Goal: Task Accomplishment & Management: Use online tool/utility

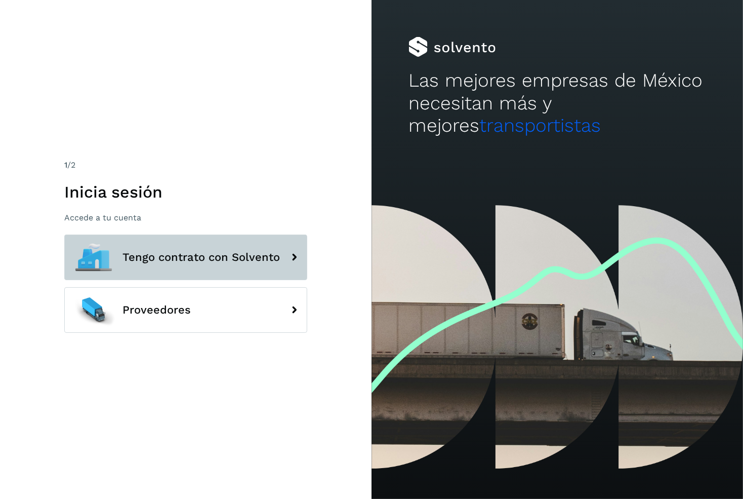
click at [230, 259] on span "Tengo contrato con Solvento" at bounding box center [200, 257] width 157 height 12
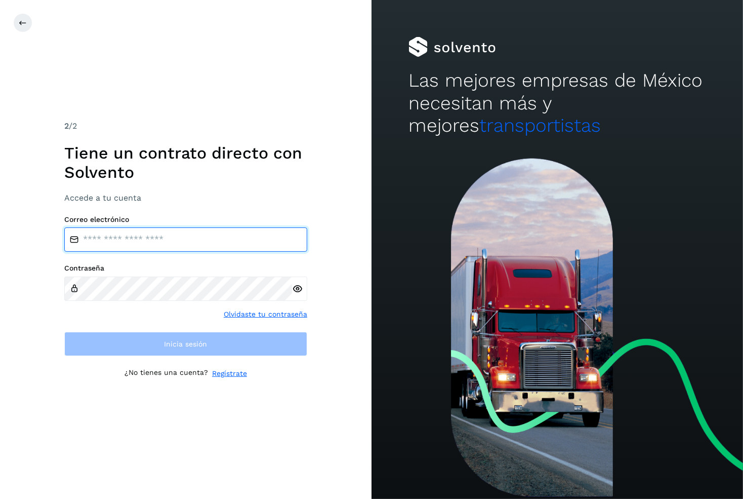
type input "**********"
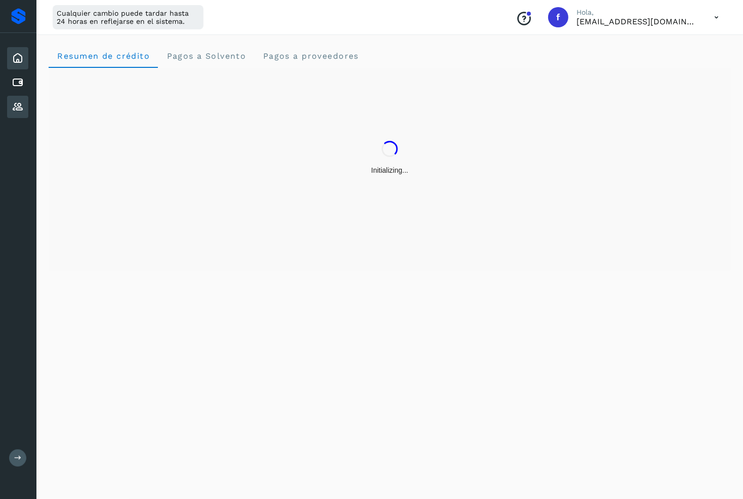
click at [18, 108] on icon at bounding box center [18, 107] width 12 height 12
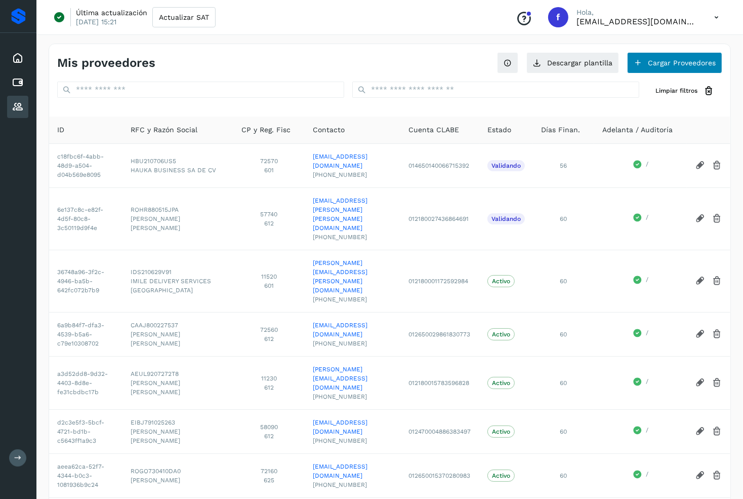
click at [645, 60] on button "Cargar Proveedores" at bounding box center [674, 62] width 95 height 21
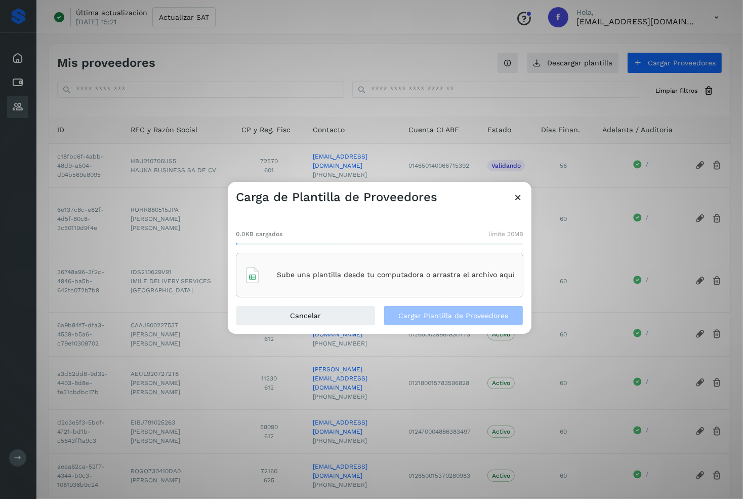
click at [365, 264] on div "Sube una plantilla desde tu computadora o arrastra el archivo aquí" at bounding box center [379, 274] width 270 height 27
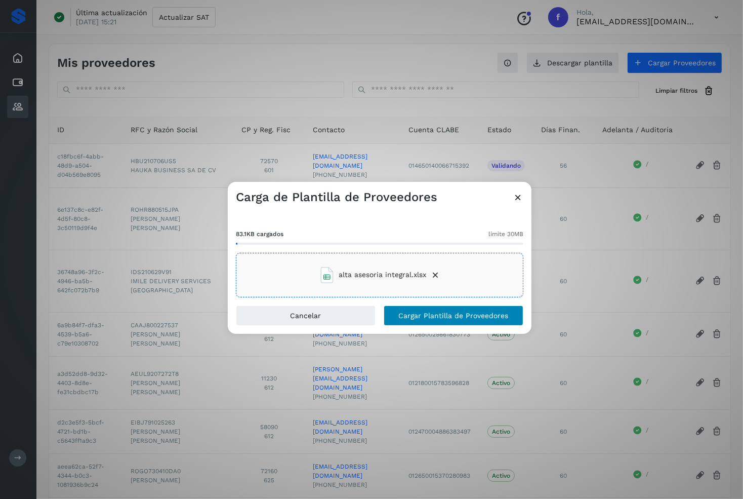
click at [463, 316] on span "Cargar Plantilla de Proveedores" at bounding box center [454, 315] width 110 height 7
